Goal: Transaction & Acquisition: Book appointment/travel/reservation

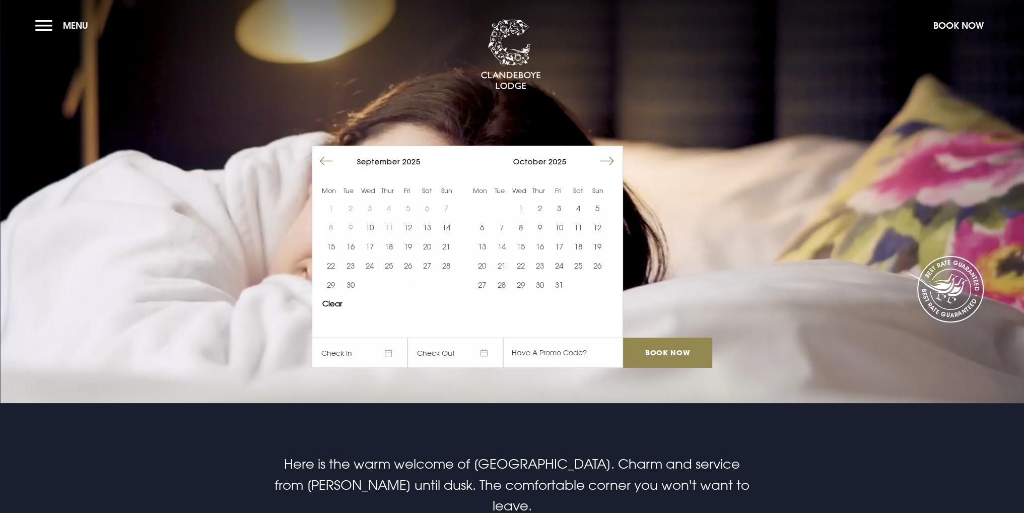
click at [606, 164] on button "Move forward to switch to the next month." at bounding box center [606, 161] width 19 height 19
click at [606, 163] on button "Move forward to switch to the next month." at bounding box center [606, 161] width 19 height 19
click at [606, 162] on button "Move forward to switch to the next month." at bounding box center [606, 161] width 19 height 19
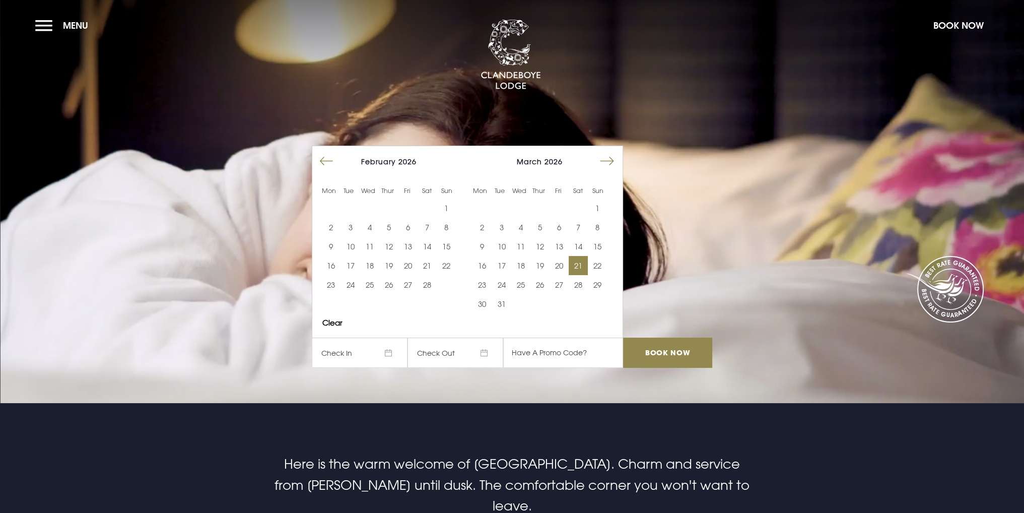
click at [586, 264] on button "21" at bounding box center [577, 265] width 19 height 19
click at [604, 264] on button "22" at bounding box center [597, 265] width 19 height 19
click at [665, 353] on input "Book Now" at bounding box center [667, 352] width 89 height 30
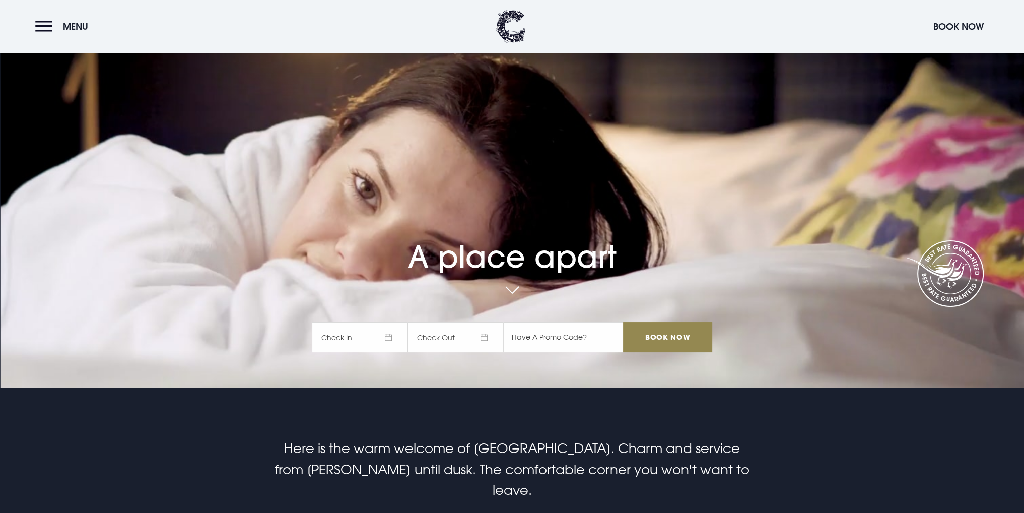
scroll to position [17, 0]
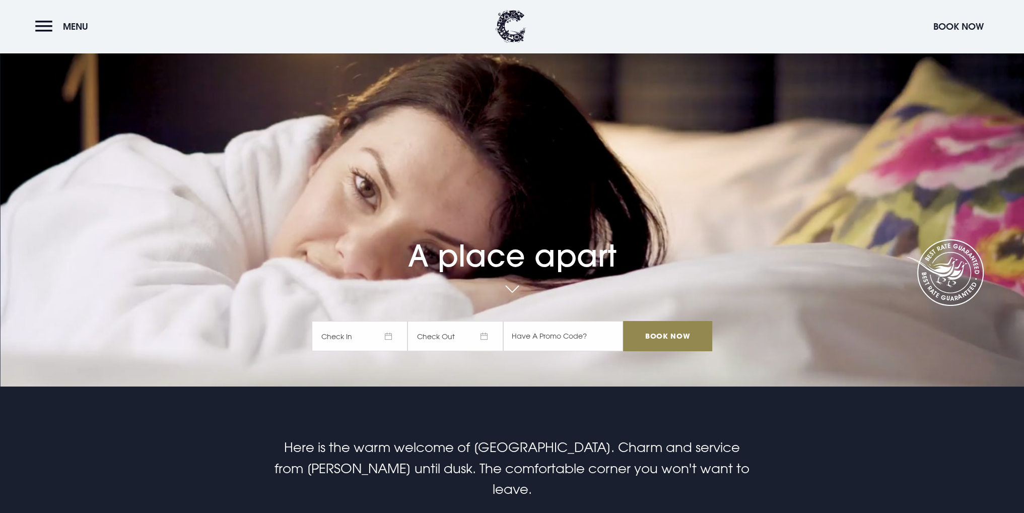
click at [386, 332] on span "Check In" at bounding box center [360, 336] width 96 height 30
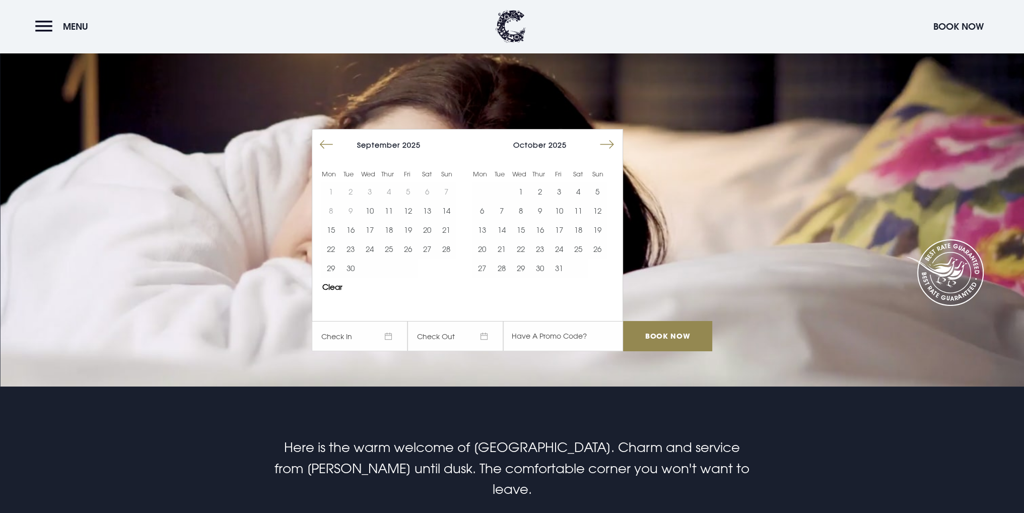
click at [604, 141] on button "Move forward to switch to the next month." at bounding box center [606, 144] width 19 height 19
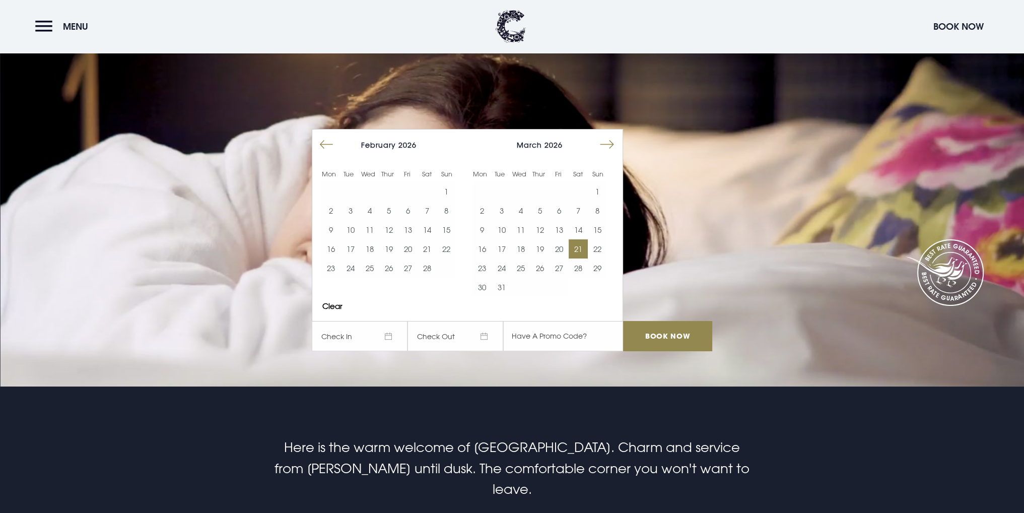
click at [577, 246] on button "21" at bounding box center [577, 248] width 19 height 19
click at [596, 247] on button "22" at bounding box center [597, 248] width 19 height 19
click at [548, 335] on input "text" at bounding box center [563, 336] width 120 height 30
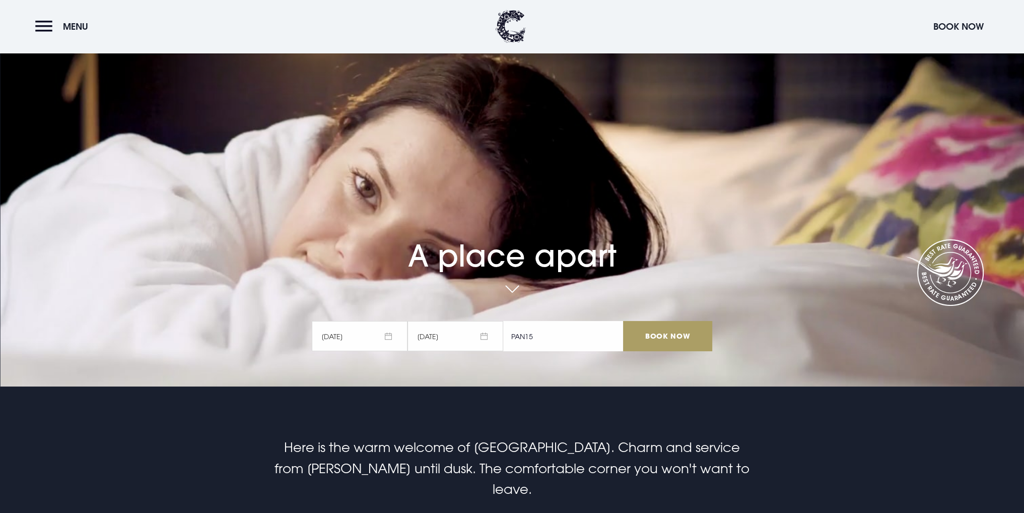
type input "PAN15"
click at [676, 333] on input "Book Now" at bounding box center [667, 336] width 89 height 30
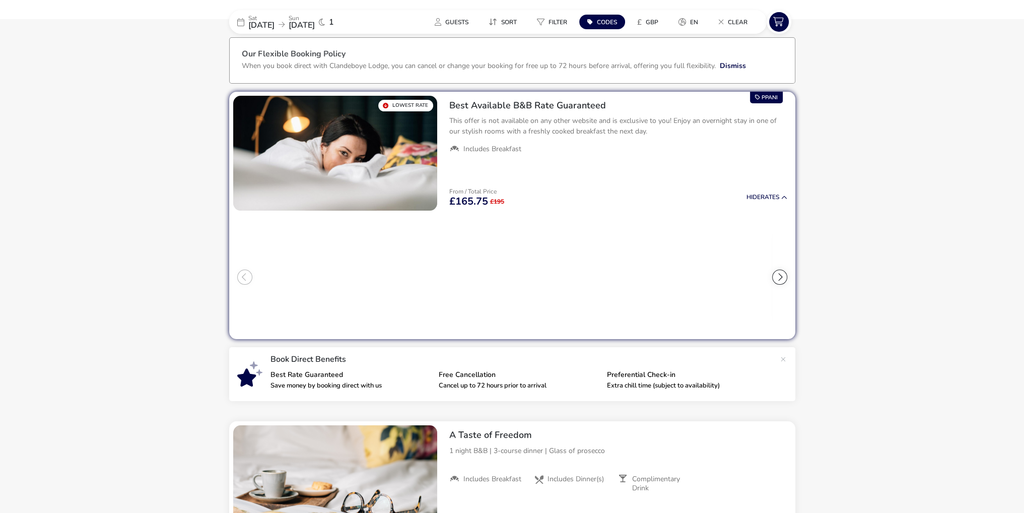
scroll to position [81, 0]
